Goal: Transaction & Acquisition: Register for event/course

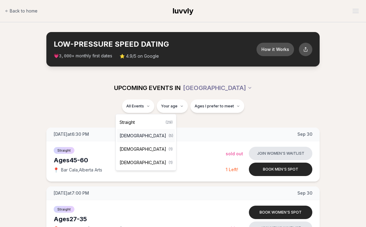
click at [142, 135] on span "[DEMOGRAPHIC_DATA]" at bounding box center [143, 136] width 47 height 6
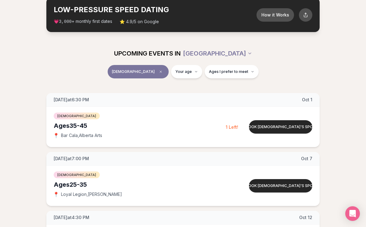
scroll to position [35, 0]
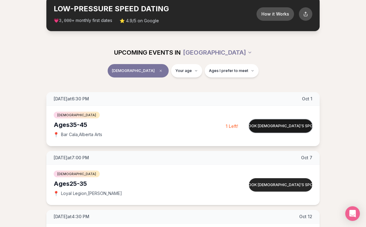
click at [273, 129] on button "Book [DEMOGRAPHIC_DATA]'s spot" at bounding box center [281, 125] width 64 height 13
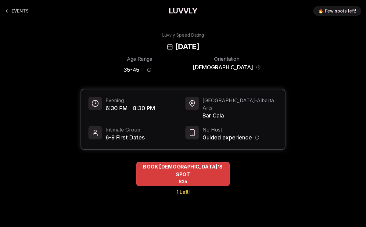
click at [170, 164] on div "BOOK [DEMOGRAPHIC_DATA]'S SPOT $25" at bounding box center [183, 174] width 93 height 24
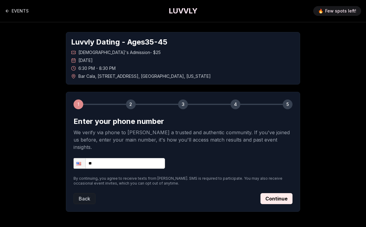
click at [129, 158] on input "**" at bounding box center [120, 163] width 92 height 11
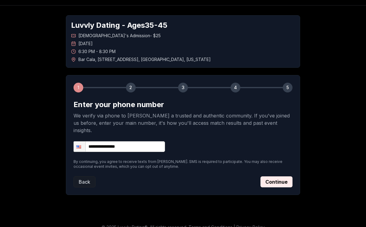
scroll to position [18, 0]
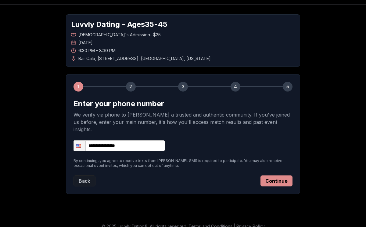
type input "**********"
click at [279, 176] on button "Continue" at bounding box center [277, 181] width 32 height 11
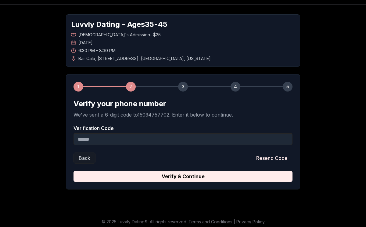
click at [221, 139] on input "Verification Code" at bounding box center [183, 139] width 219 height 12
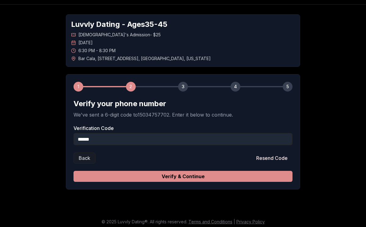
type input "******"
click at [197, 177] on button "Verify & Continue" at bounding box center [183, 176] width 219 height 11
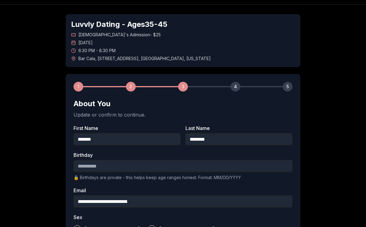
click at [165, 168] on input "Birthday" at bounding box center [183, 166] width 219 height 12
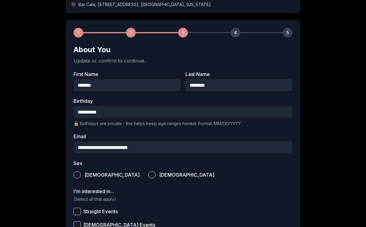
scroll to position [87, 0]
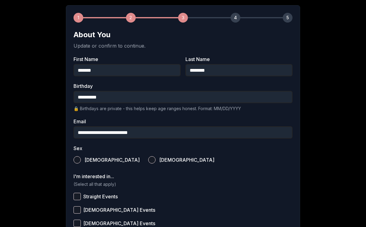
type input "**********"
click at [148, 160] on button "[DEMOGRAPHIC_DATA]" at bounding box center [151, 159] width 7 height 7
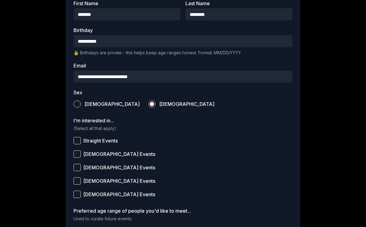
scroll to position [143, 0]
click at [78, 153] on button "[DEMOGRAPHIC_DATA] Events" at bounding box center [77, 153] width 7 height 7
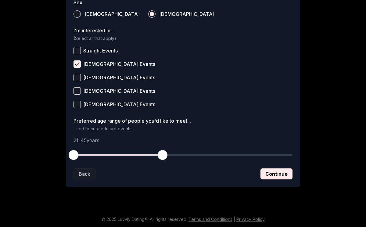
scroll to position [233, 0]
drag, startPoint x: 75, startPoint y: 154, endPoint x: 126, endPoint y: 155, distance: 50.7
click at [126, 155] on span "button" at bounding box center [126, 155] width 10 height 10
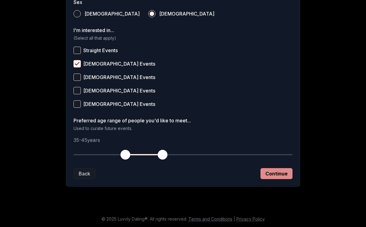
click at [274, 175] on button "Continue" at bounding box center [277, 173] width 32 height 11
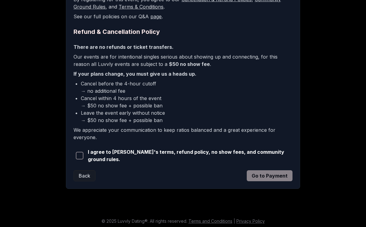
scroll to position [134, 0]
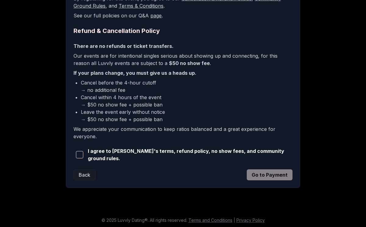
click at [80, 153] on span "button" at bounding box center [79, 154] width 7 height 7
click at [257, 174] on button "Go to Payment" at bounding box center [270, 175] width 46 height 11
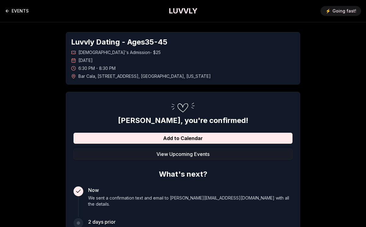
click at [26, 11] on link "EVENTS" at bounding box center [17, 11] width 24 height 12
